Goal: Browse casually: Explore the website without a specific task or goal

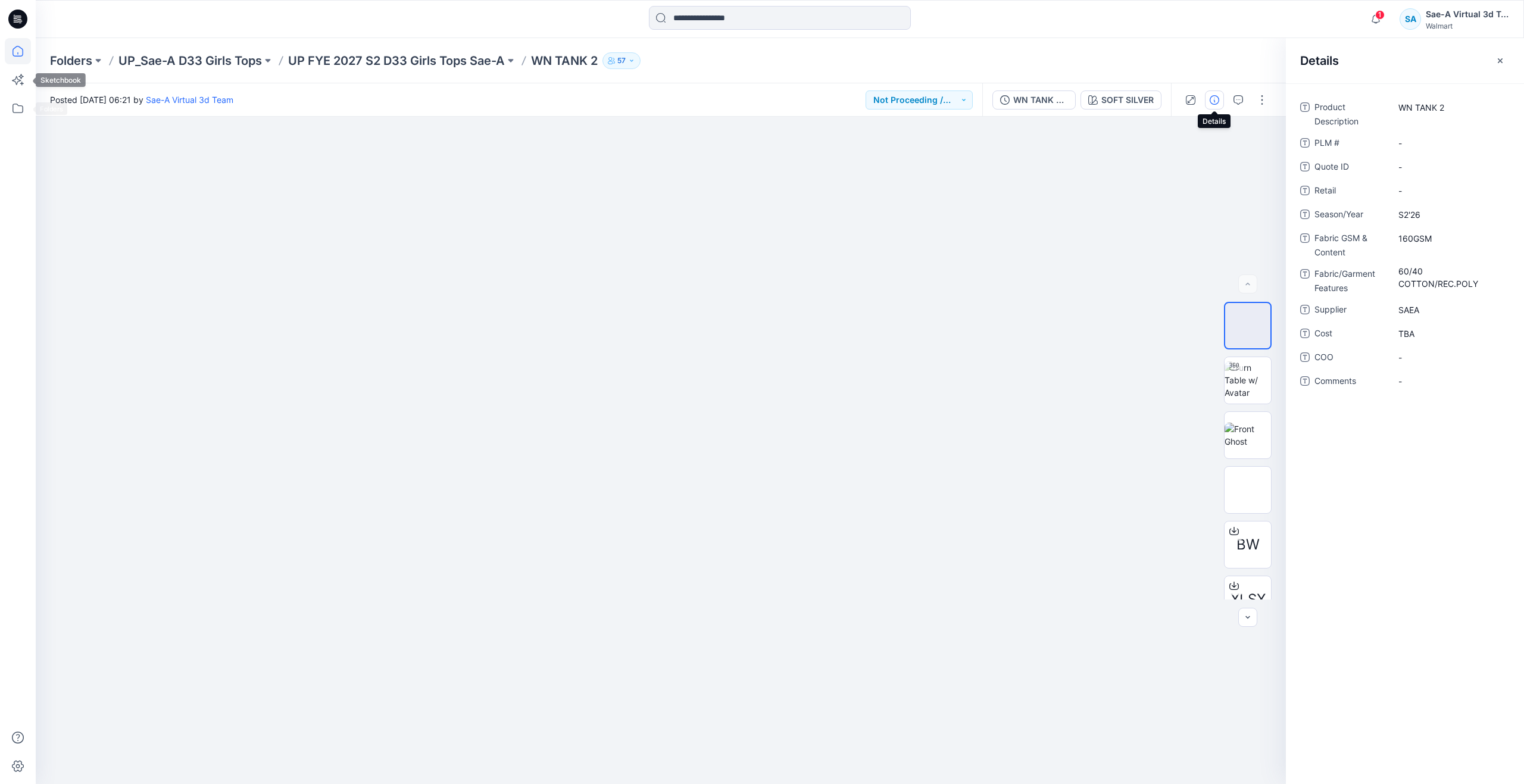
click at [18, 57] on icon at bounding box center [17, 51] width 26 height 26
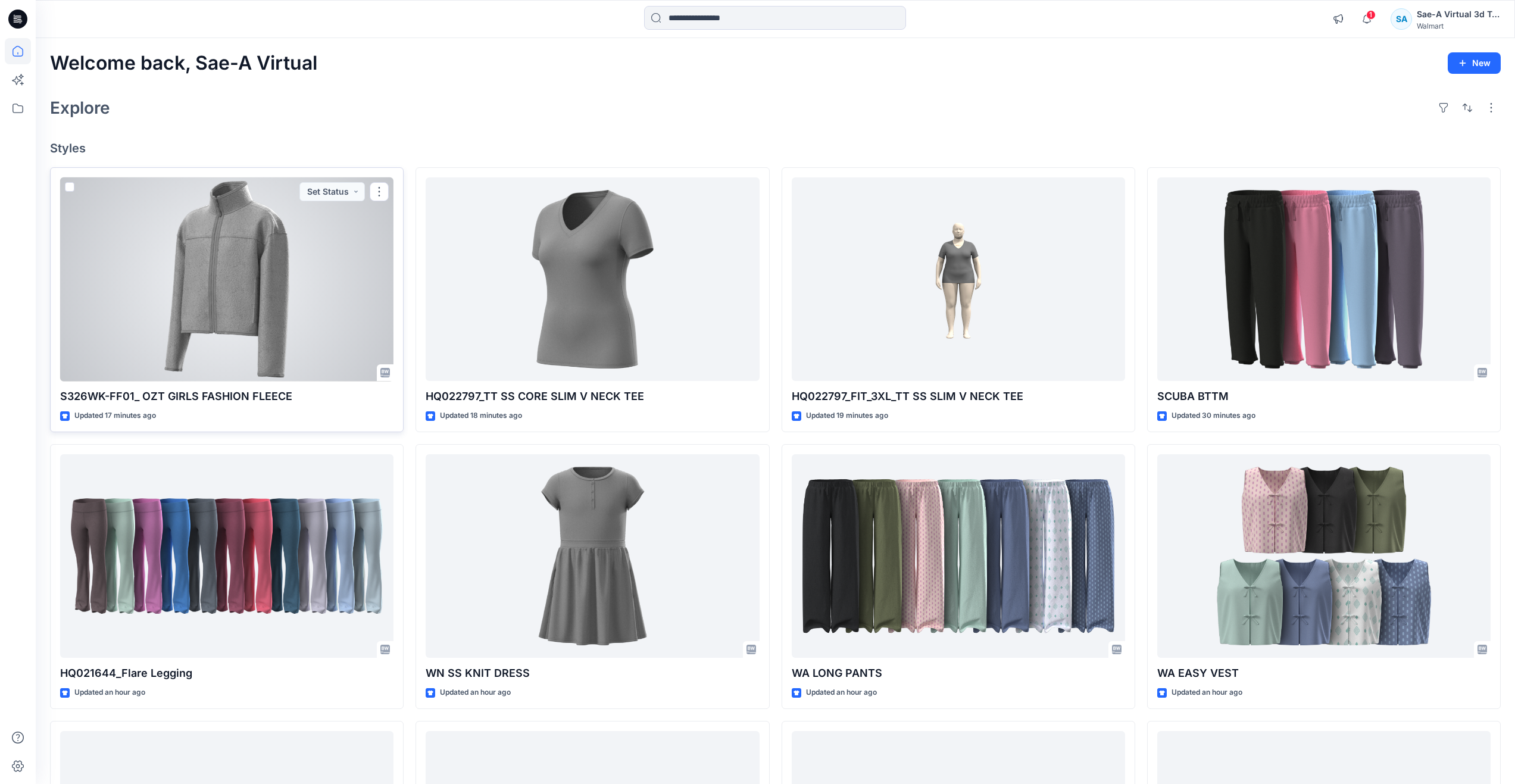
click at [237, 269] on div at bounding box center [227, 279] width 334 height 204
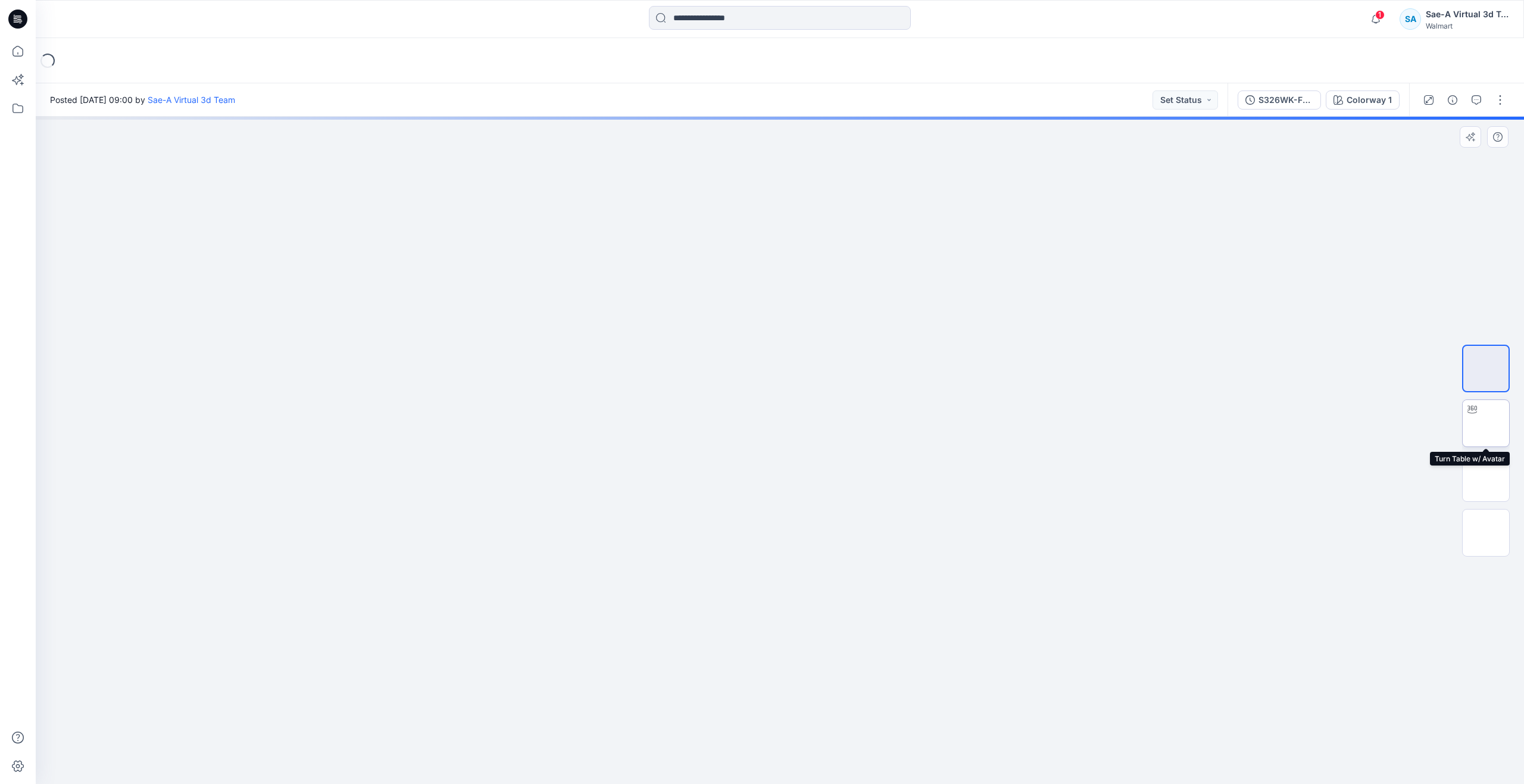
click at [1486, 423] on img at bounding box center [1486, 423] width 0 height 0
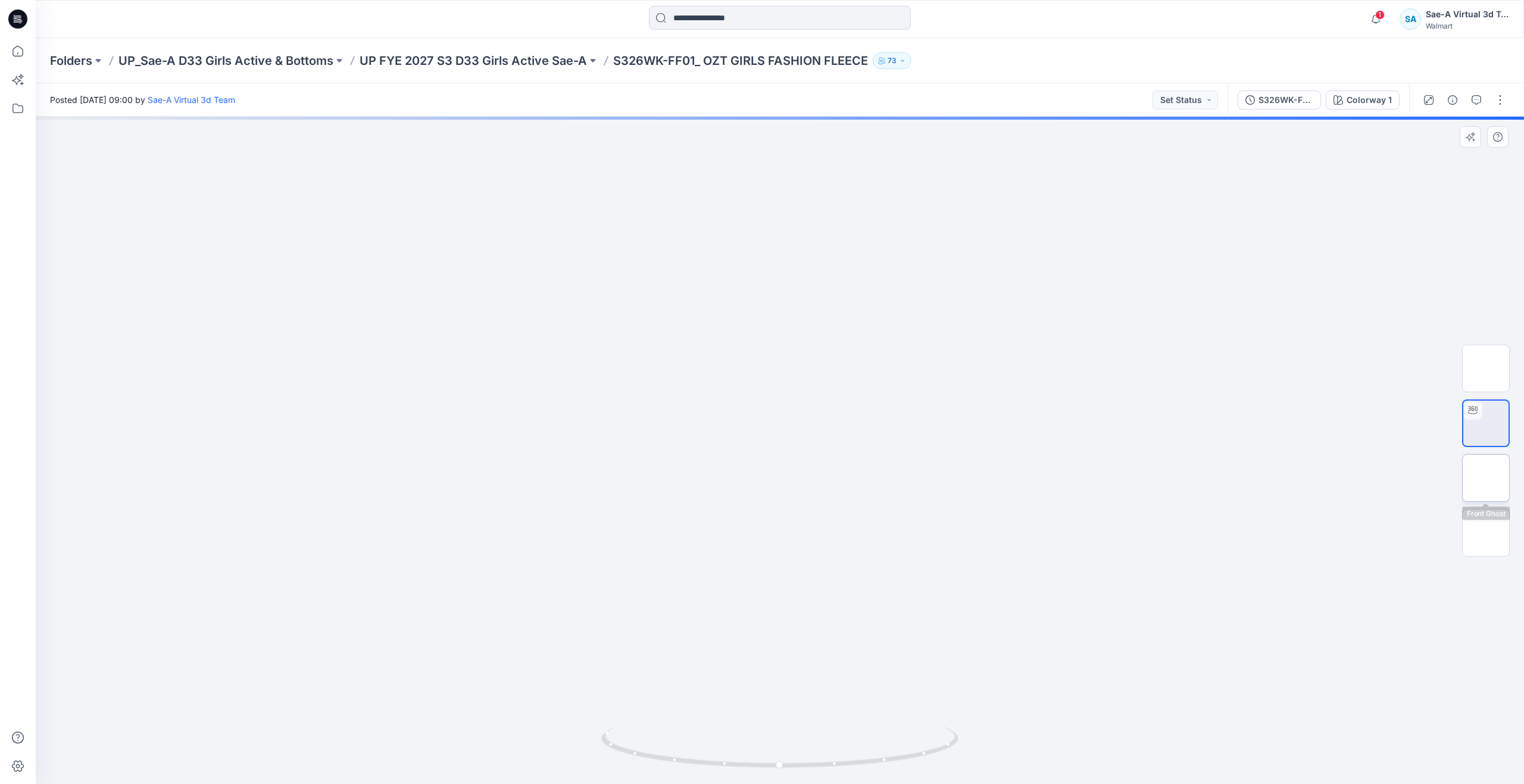
click at [1486, 478] on img at bounding box center [1486, 478] width 0 height 0
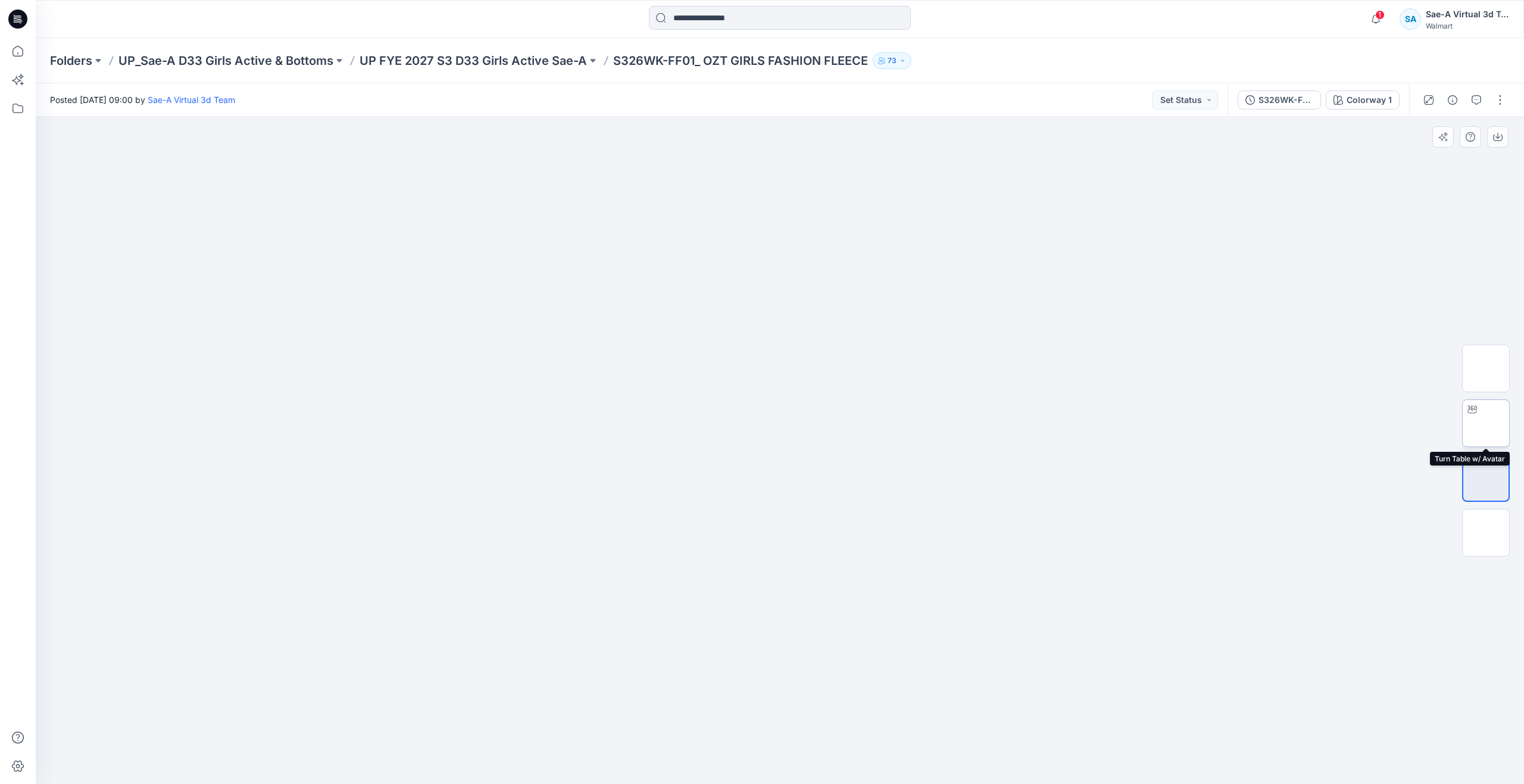
click at [1479, 415] on div at bounding box center [1472, 409] width 19 height 19
drag, startPoint x: 783, startPoint y: 762, endPoint x: 795, endPoint y: 698, distance: 65.1
click at [795, 698] on div at bounding box center [780, 450] width 1488 height 668
click at [18, 52] on icon at bounding box center [17, 54] width 1 height 2
